Goal: Information Seeking & Learning: Learn about a topic

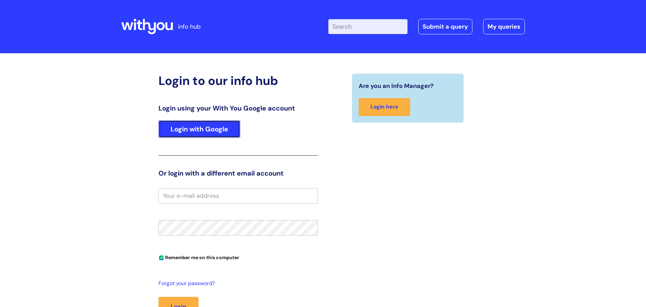
click at [200, 128] on link "Login with Google" at bounding box center [199, 128] width 82 height 17
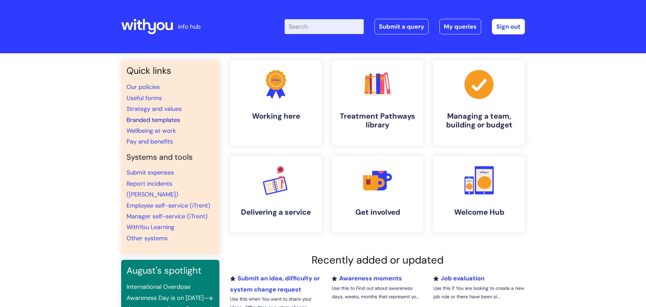
click at [175, 123] on link "Branded templates" at bounding box center [154, 120] width 54 height 8
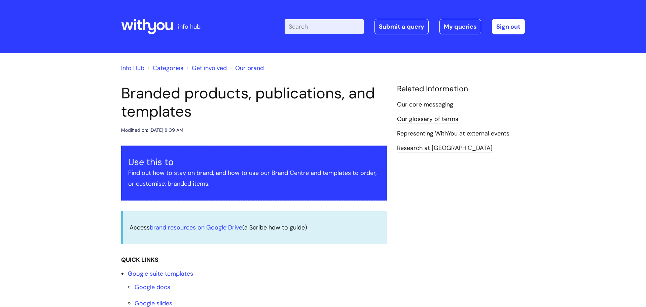
click at [132, 68] on link "Info Hub" at bounding box center [132, 68] width 23 height 8
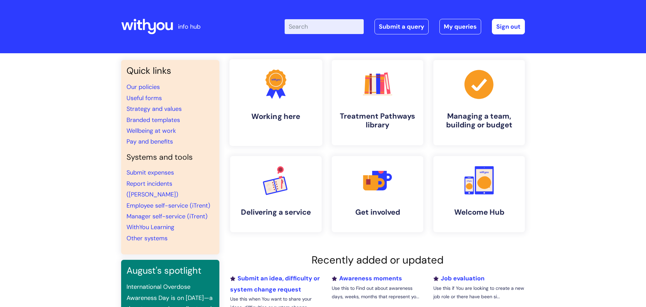
click at [294, 118] on h4 "Working here" at bounding box center [276, 116] width 82 height 9
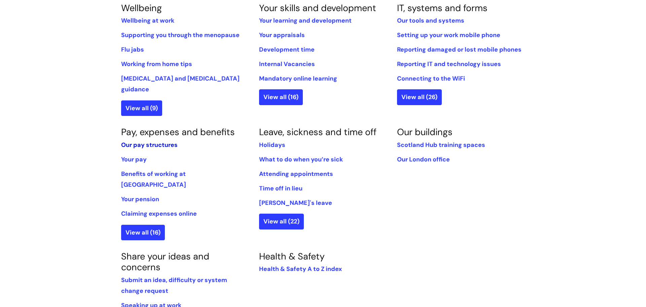
scroll to position [396, 0]
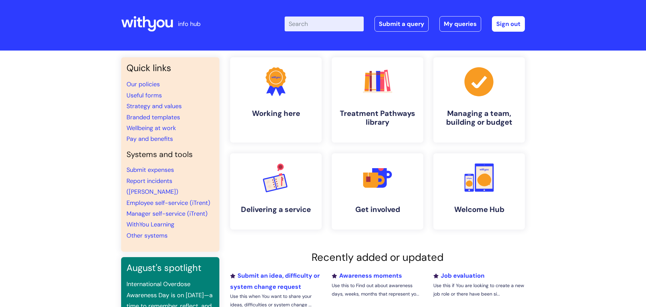
scroll to position [3, 0]
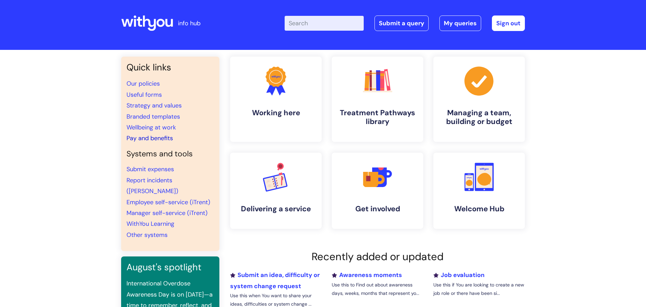
click at [163, 140] on link "Pay and benefits" at bounding box center [150, 138] width 46 height 8
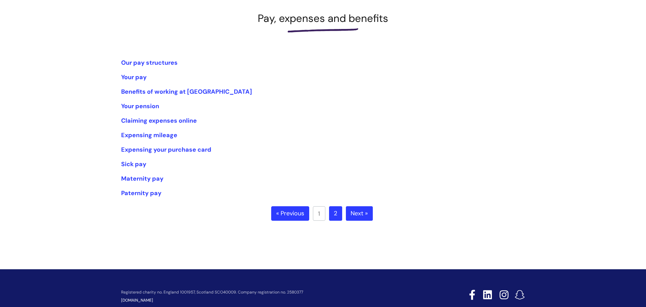
scroll to position [88, 0]
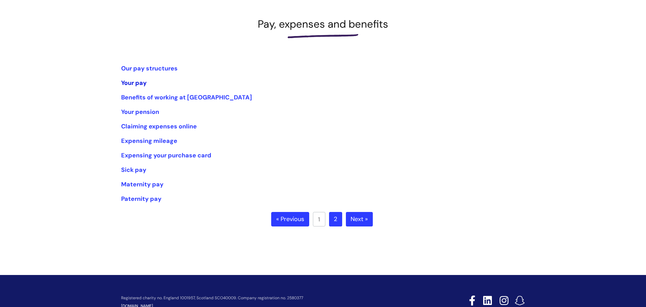
click at [132, 81] on link "Your pay" at bounding box center [134, 83] width 26 height 8
